Goal: Navigation & Orientation: Find specific page/section

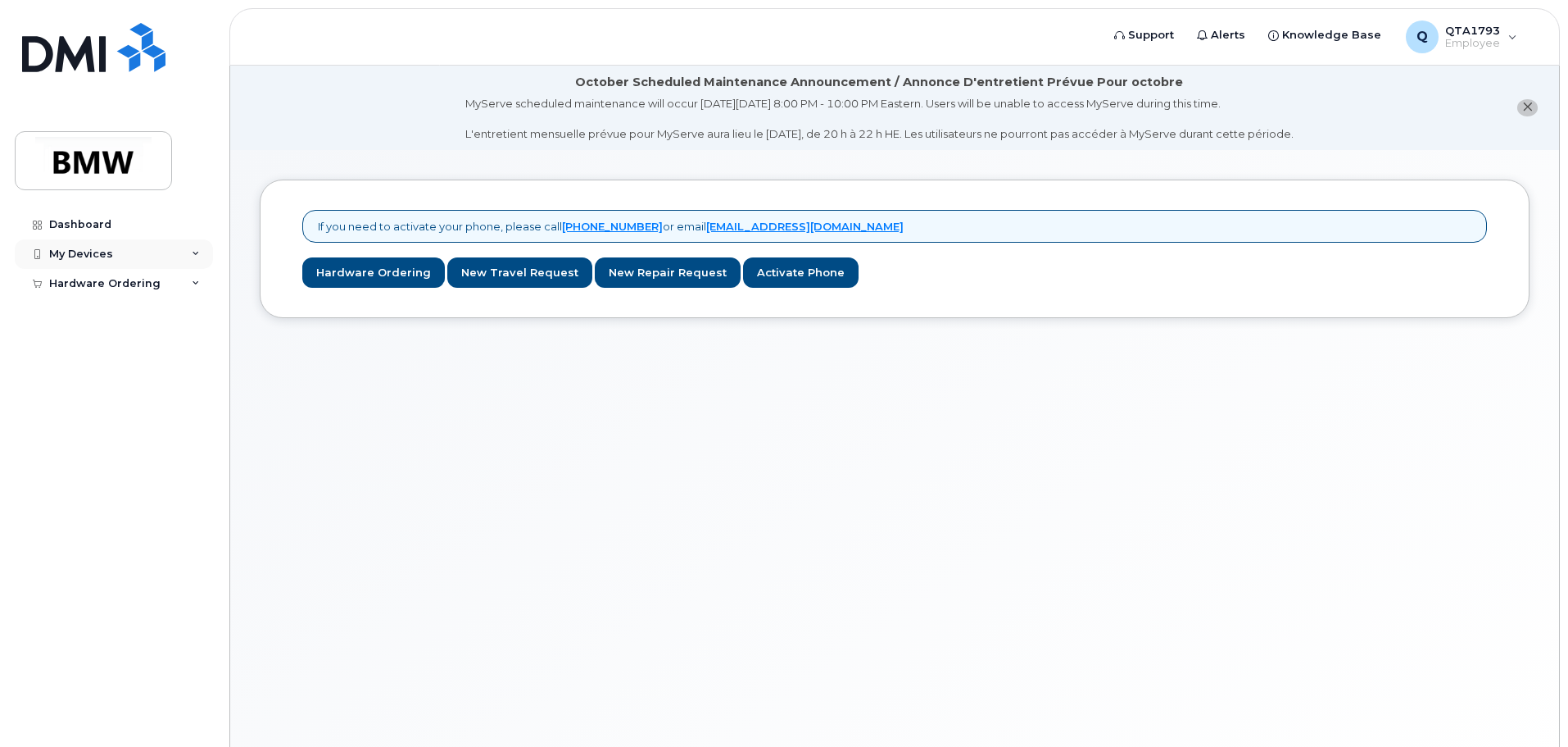
click at [175, 257] on div "My Devices" at bounding box center [113, 254] width 198 height 30
click at [78, 228] on div "Dashboard" at bounding box center [80, 224] width 62 height 14
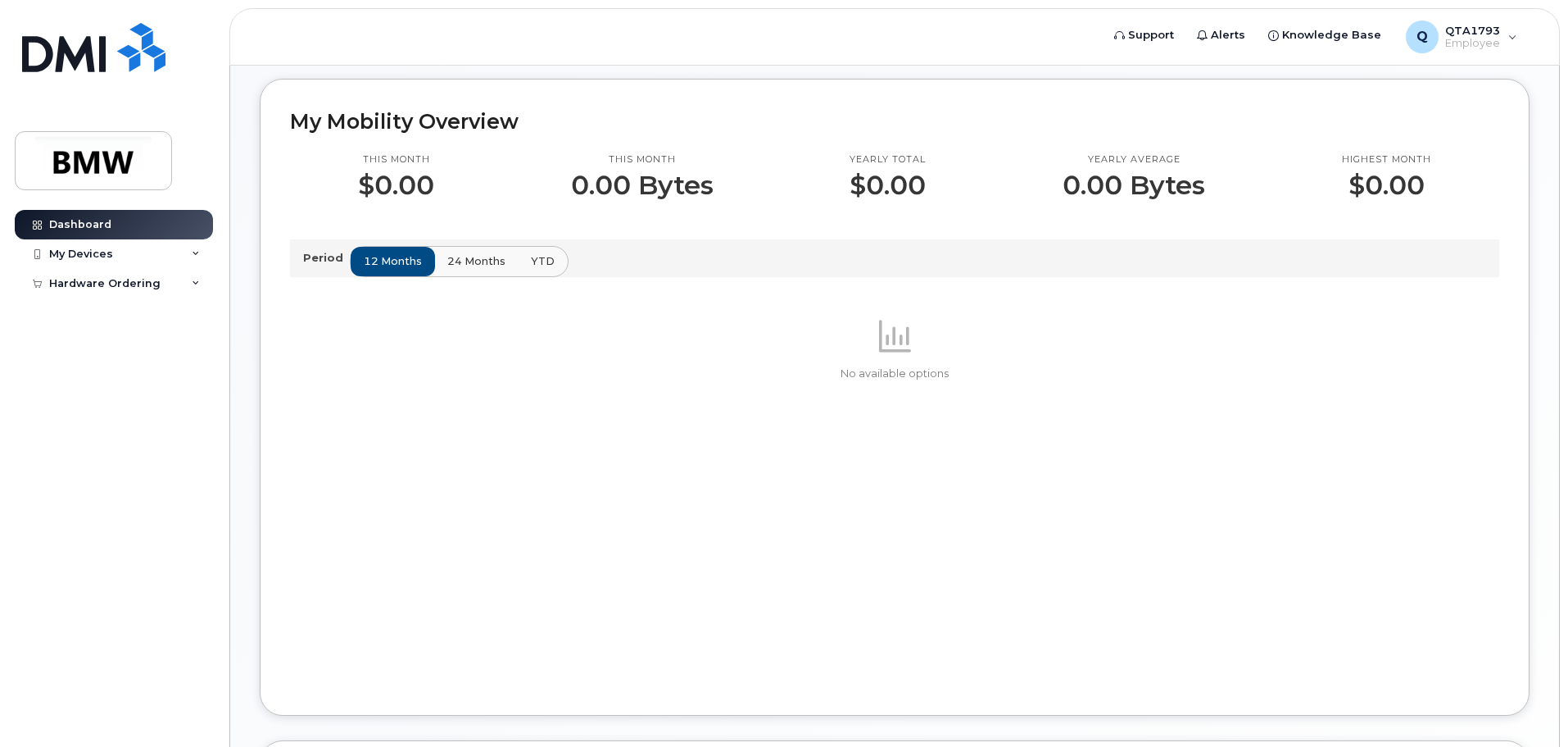
scroll to position [492, 0]
